Goal: Check status: Check status

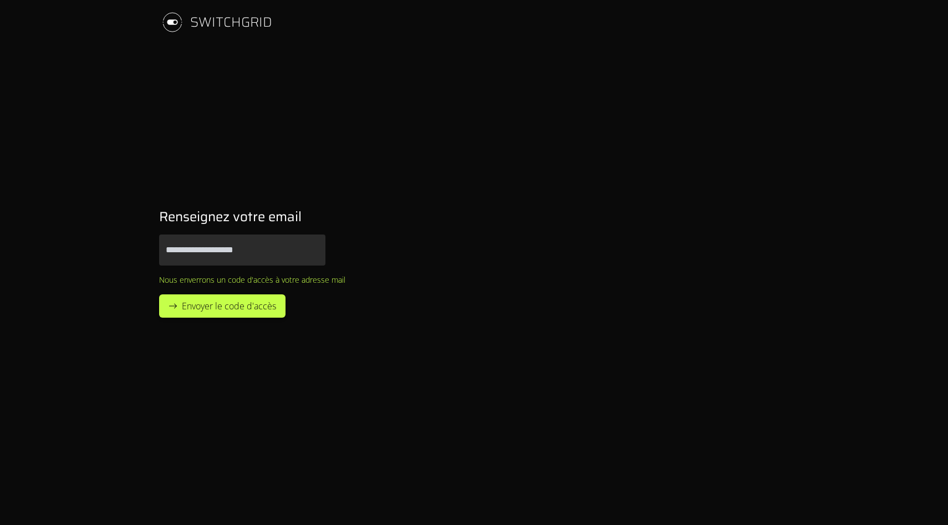
type input "**********"
click at [245, 305] on span "Envoyer le code d'accès" at bounding box center [229, 305] width 94 height 13
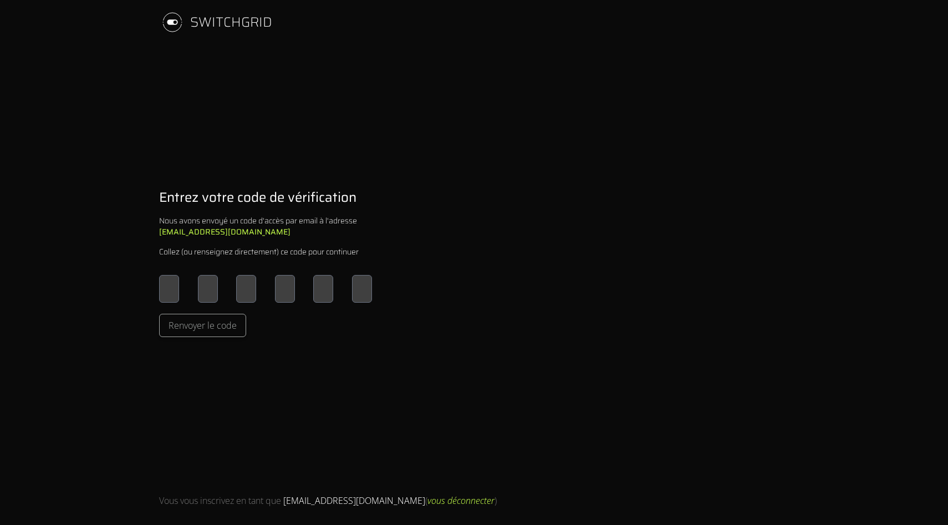
type input "*"
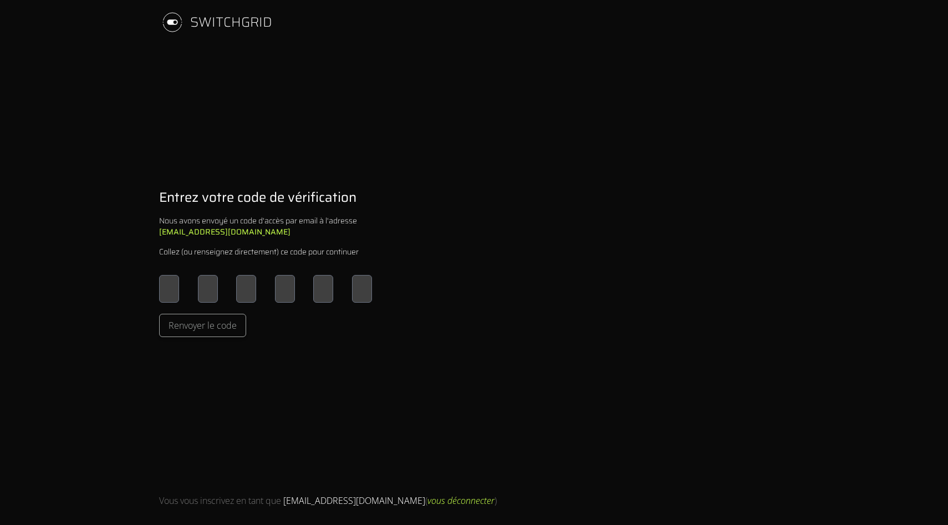
type input "*"
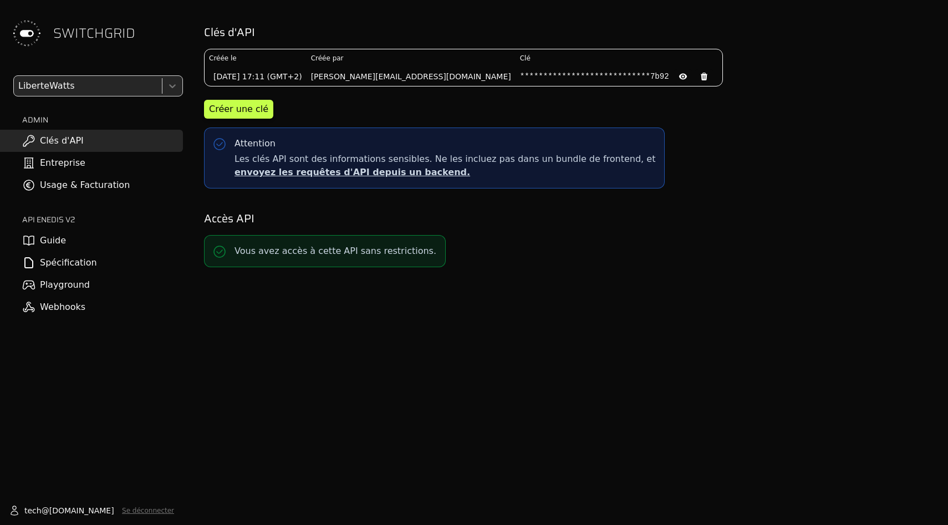
click at [85, 189] on link "Usage & Facturation" at bounding box center [91, 185] width 183 height 22
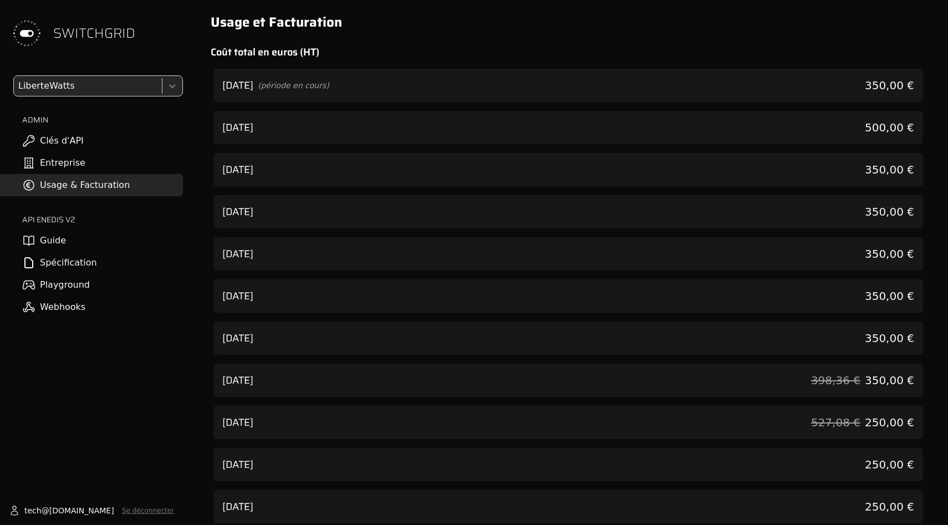
click at [443, 94] on div "[DATE] (période en cours) 350,00 €" at bounding box center [569, 85] width 710 height 33
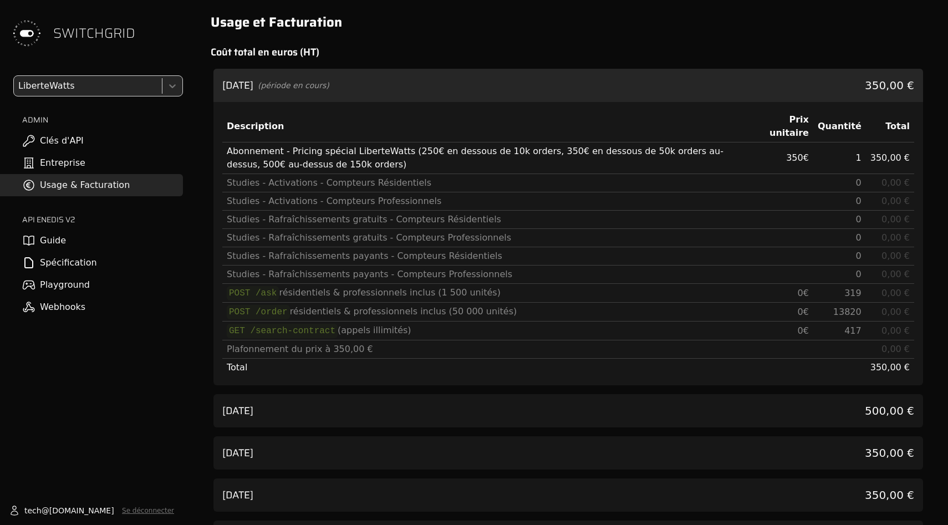
click at [524, 415] on div "[DATE] 500,00 €" at bounding box center [569, 410] width 710 height 33
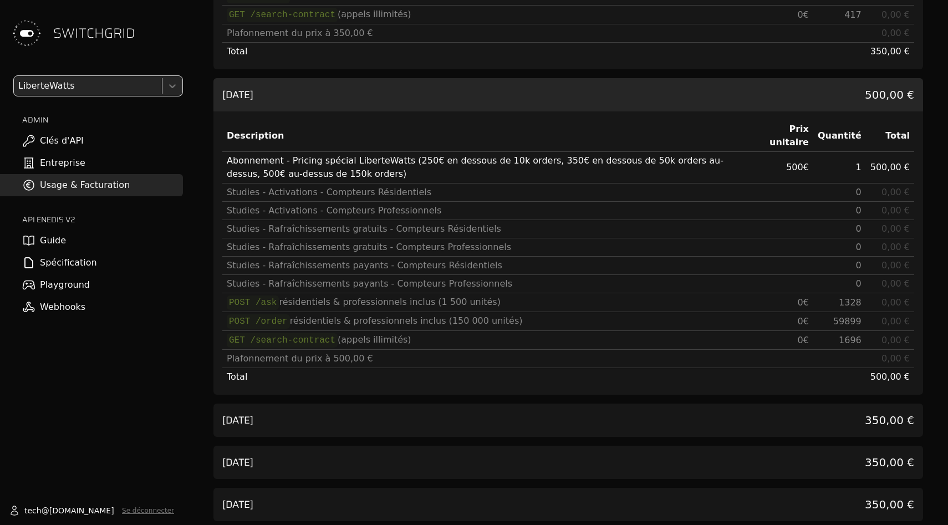
scroll to position [311, 0]
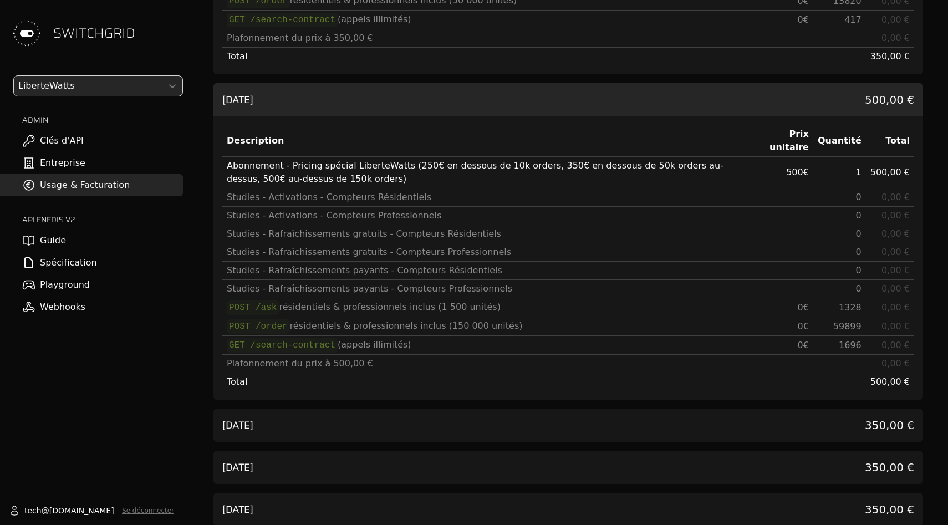
click at [73, 285] on link "Playground" at bounding box center [91, 285] width 183 height 22
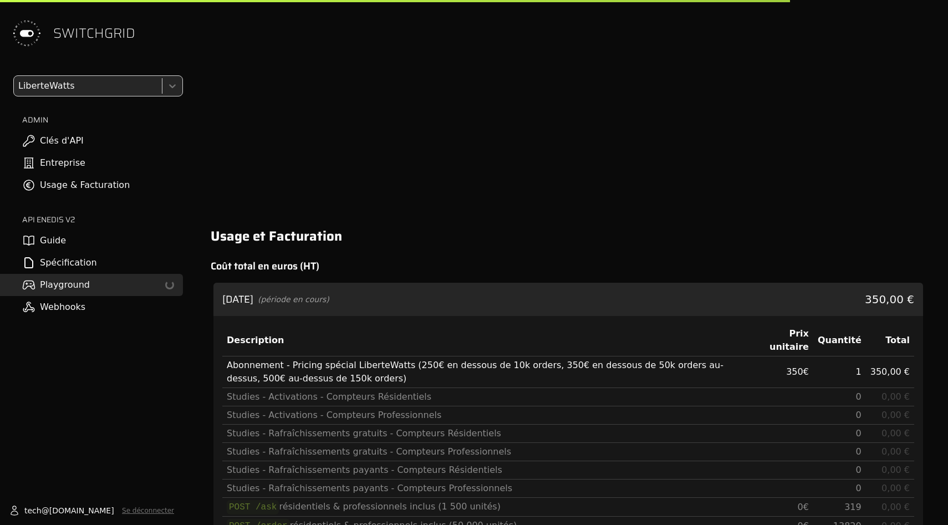
scroll to position [836, 0]
